Goal: Information Seeking & Learning: Learn about a topic

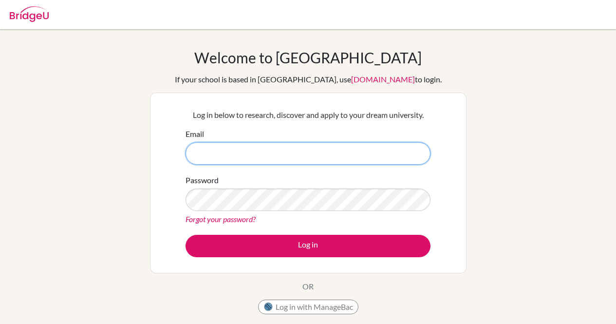
click at [270, 154] on input "Email" at bounding box center [307, 153] width 245 height 22
type input "[EMAIL_ADDRESS][DOMAIN_NAME]"
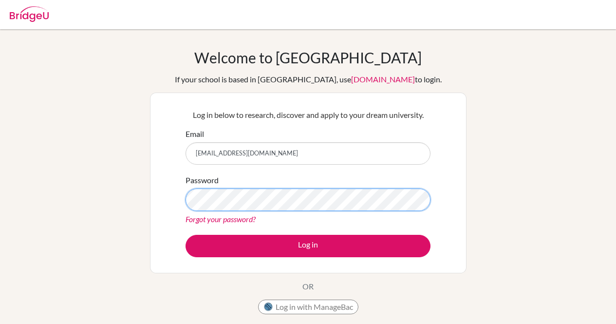
click at [185, 235] on button "Log in" at bounding box center [307, 246] width 245 height 22
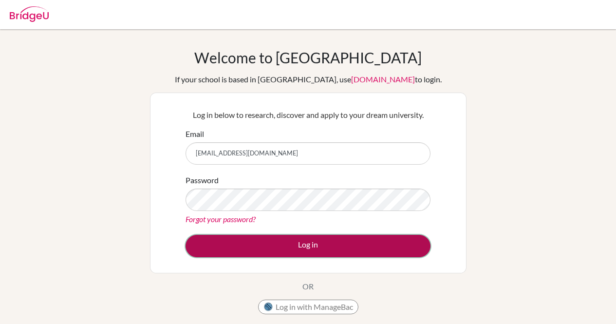
click at [289, 246] on button "Log in" at bounding box center [307, 246] width 245 height 22
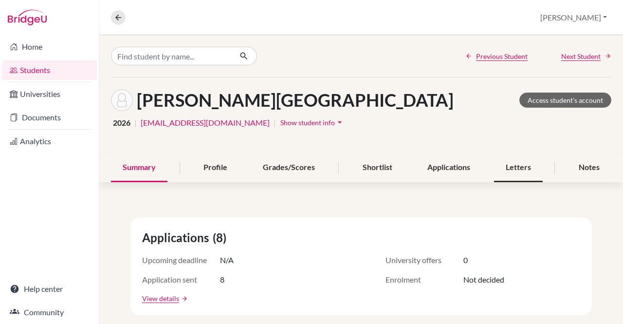
click at [509, 172] on div "Letters" at bounding box center [518, 167] width 49 height 29
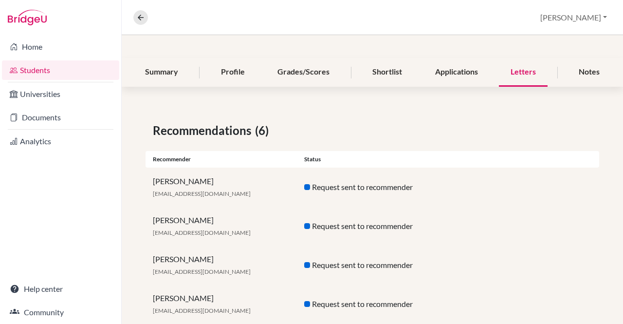
scroll to position [95, 0]
click at [584, 78] on div "Notes" at bounding box center [589, 72] width 44 height 29
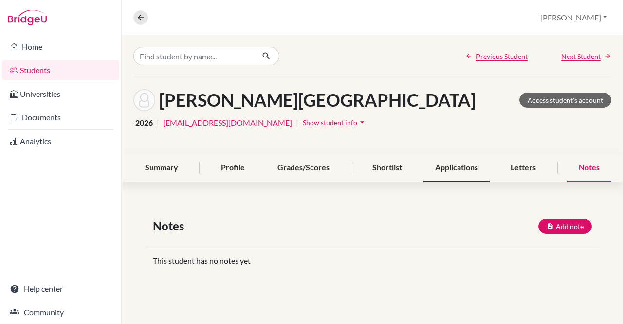
click at [453, 167] on div "Applications" at bounding box center [456, 167] width 66 height 29
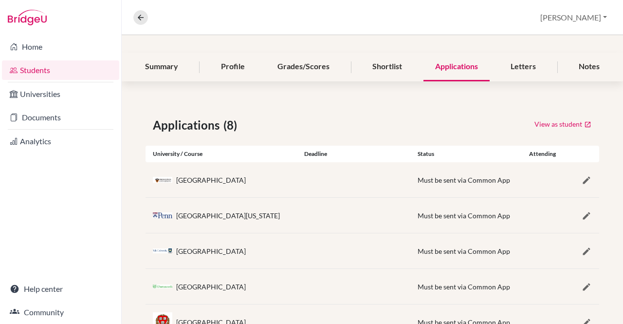
scroll to position [100, 0]
click at [376, 64] on div "Shortlist" at bounding box center [387, 68] width 53 height 29
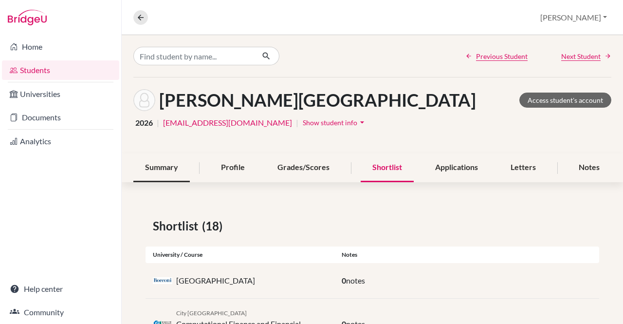
click at [162, 174] on div "Summary" at bounding box center [161, 167] width 56 height 29
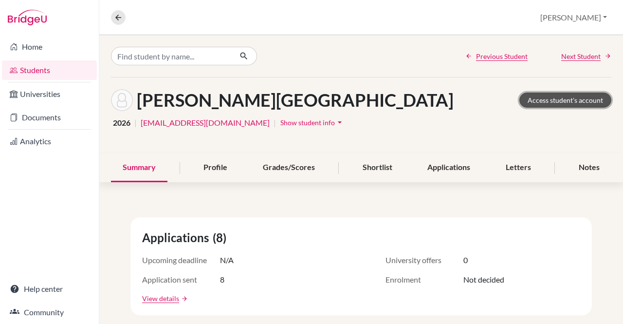
click at [558, 103] on link "Access student's account" at bounding box center [565, 99] width 92 height 15
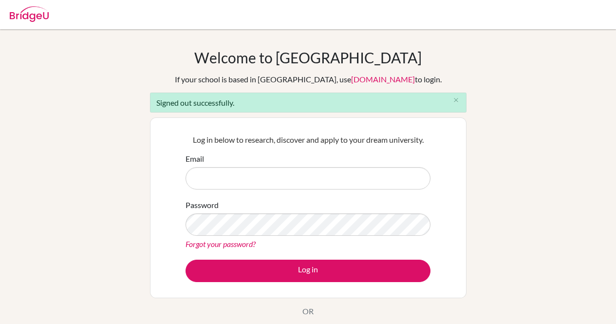
click at [283, 176] on input "Email" at bounding box center [307, 178] width 245 height 22
type input "[EMAIL_ADDRESS][DOMAIN_NAME]"
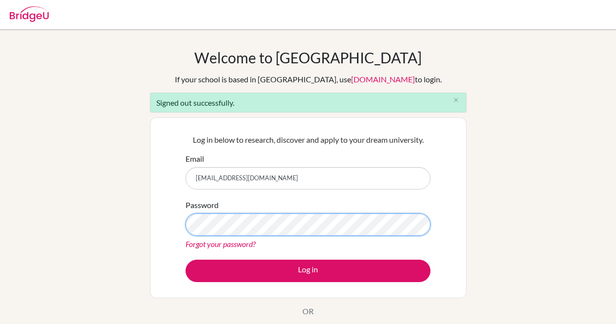
click at [185, 259] on button "Log in" at bounding box center [307, 270] width 245 height 22
